Goal: Task Accomplishment & Management: Manage account settings

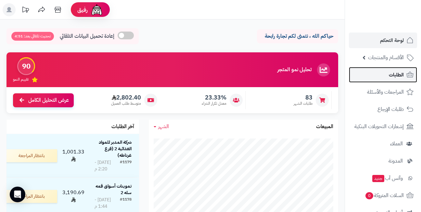
click at [393, 77] on span "الطلبات" at bounding box center [396, 74] width 15 height 9
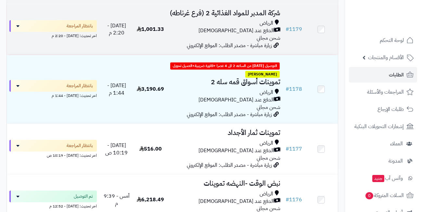
scroll to position [98, 0]
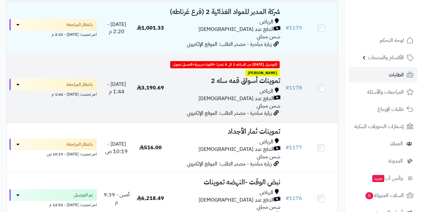
click at [233, 85] on h3 "تموينات أسواق قمه سله 2" at bounding box center [225, 80] width 111 height 7
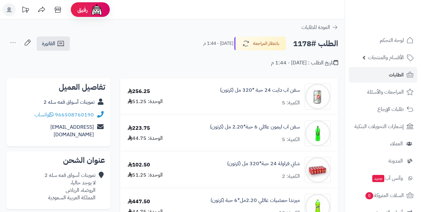
click at [113, 67] on div "**********" at bounding box center [172, 54] width 345 height 37
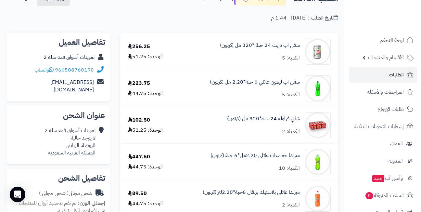
scroll to position [65, 0]
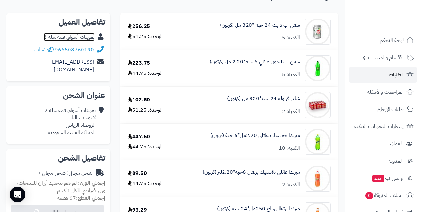
click at [70, 34] on link "تموينات أسواق قمه سله 2" at bounding box center [69, 37] width 51 height 8
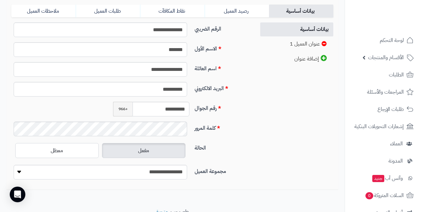
scroll to position [191, 0]
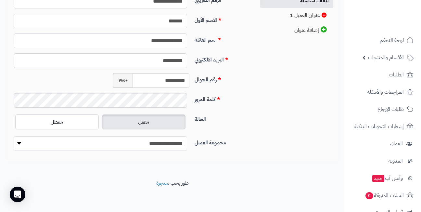
click at [166, 145] on select "**********" at bounding box center [101, 143] width 174 height 15
select select "*"
click at [14, 136] on select "**********" at bounding box center [101, 143] width 174 height 15
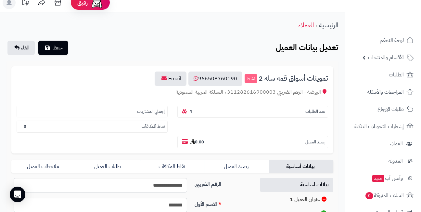
scroll to position [0, 0]
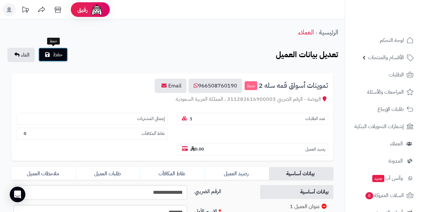
click at [51, 55] on button "حفظ" at bounding box center [53, 54] width 30 height 14
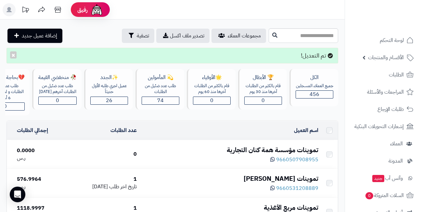
scroll to position [163, 0]
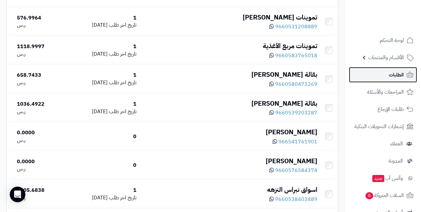
click at [388, 73] on link "الطلبات" at bounding box center [383, 75] width 68 height 16
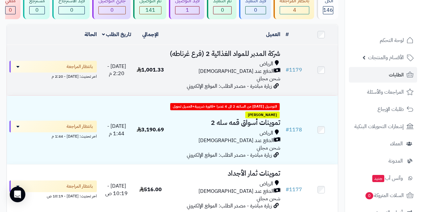
scroll to position [65, 0]
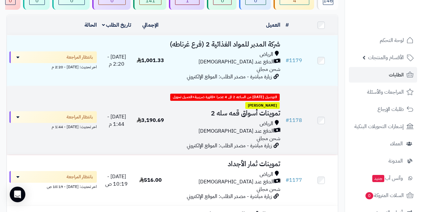
click at [237, 117] on h3 "تموينات أسواق قمه سله 2" at bounding box center [225, 113] width 111 height 7
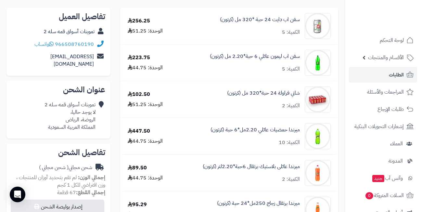
scroll to position [65, 0]
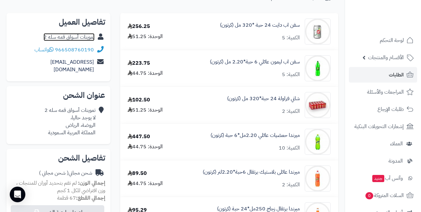
click at [80, 37] on link "تموينات أسواق قمه سله 2" at bounding box center [69, 37] width 51 height 8
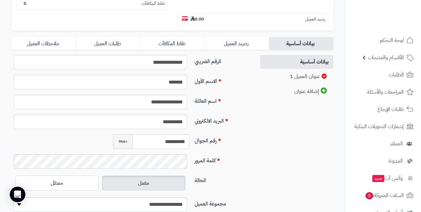
scroll to position [163, 0]
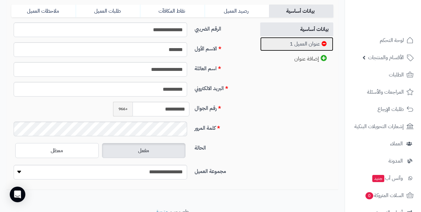
click at [301, 45] on link "عنوان العميل 1" at bounding box center [296, 44] width 73 height 14
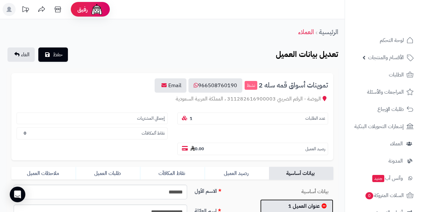
scroll to position [0, 0]
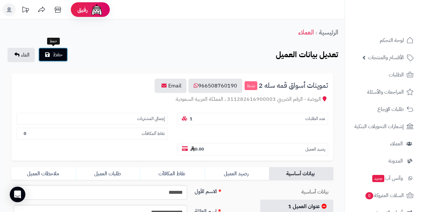
click at [59, 56] on span "حفظ" at bounding box center [58, 55] width 10 height 8
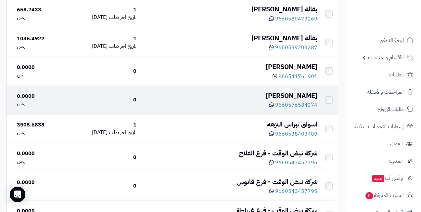
scroll to position [228, 0]
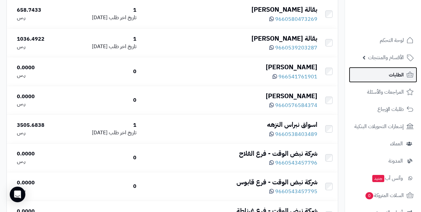
click at [386, 70] on link "الطلبات" at bounding box center [383, 75] width 68 height 16
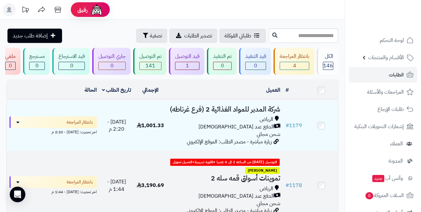
click at [235, 182] on h3 "تموينات أسواق قمه سله 2" at bounding box center [225, 178] width 111 height 7
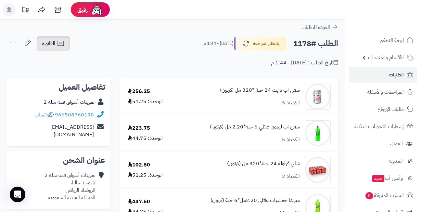
click at [54, 46] on span "الفاتورة" at bounding box center [48, 44] width 13 height 8
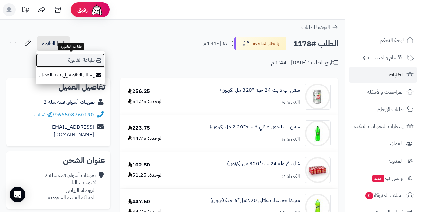
click at [80, 62] on link "طباعة الفاتورة" at bounding box center [70, 60] width 69 height 15
